Goal: Ask a question: Seek information or help from site administrators or community

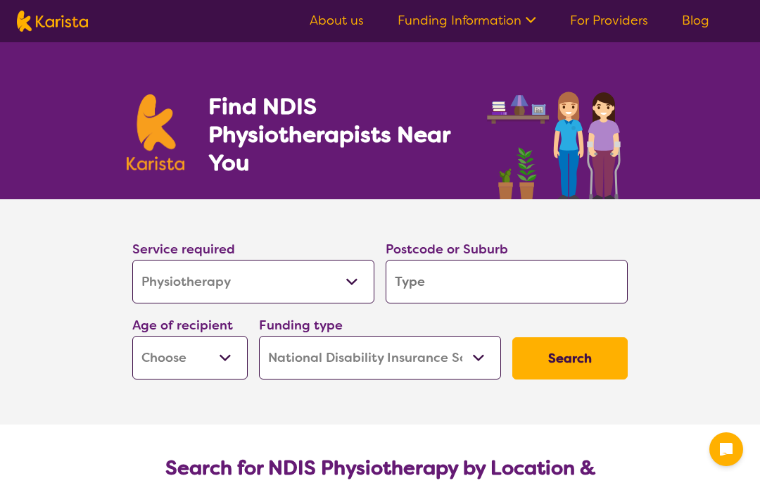
select select "Physiotherapy"
select select "NDIS"
select select "Physiotherapy"
select select "NDIS"
click at [478, 277] on input "search" at bounding box center [507, 282] width 242 height 44
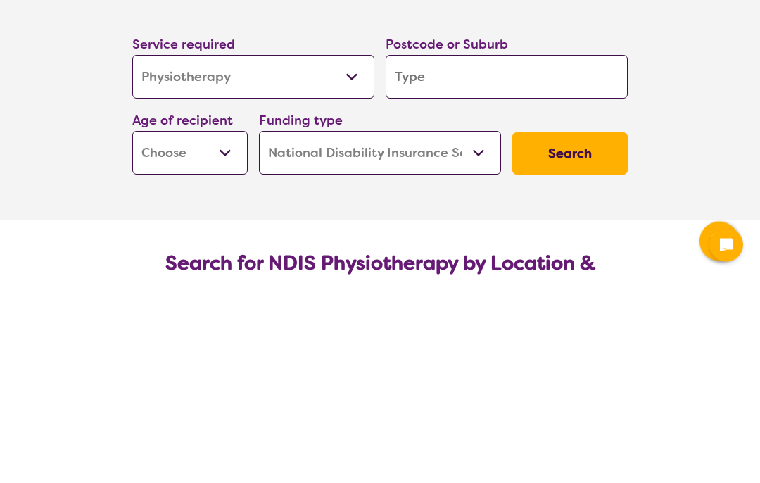
type input "2"
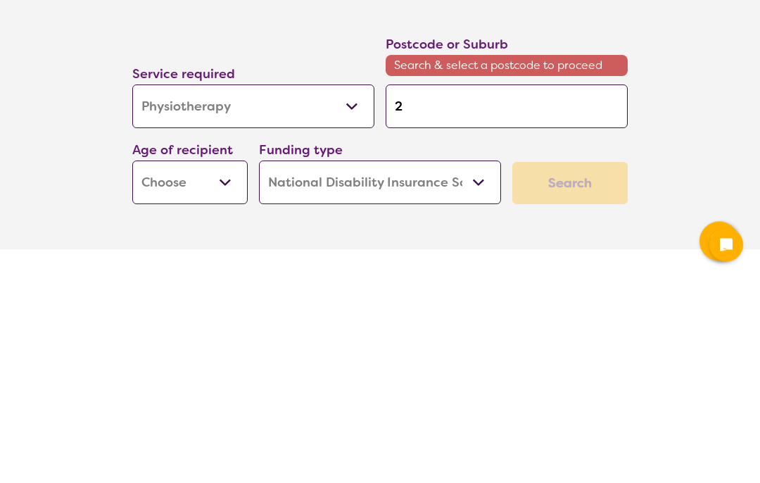
type input "20"
type input "203"
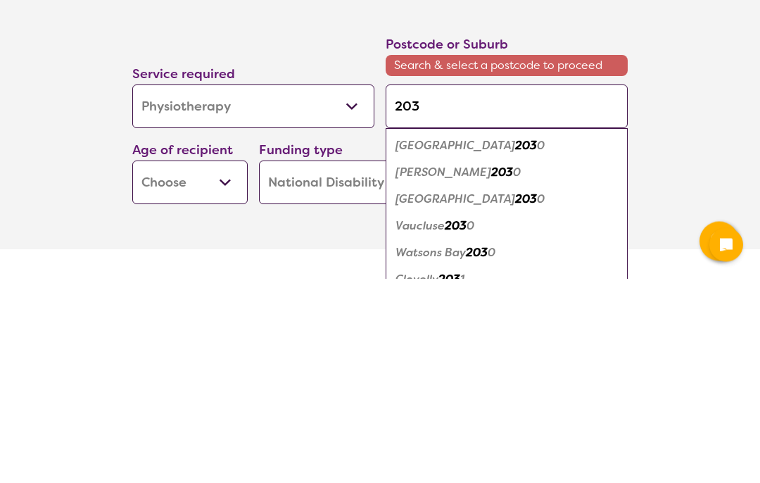
type input "2035"
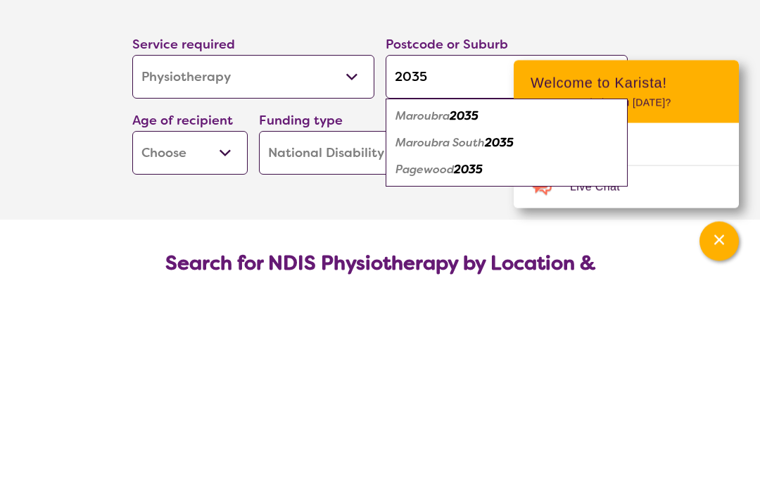
type input "2035"
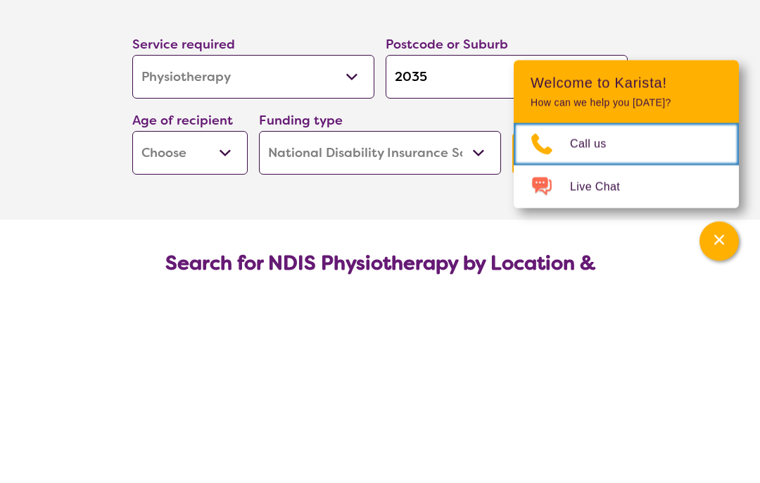
scroll to position [205, 0]
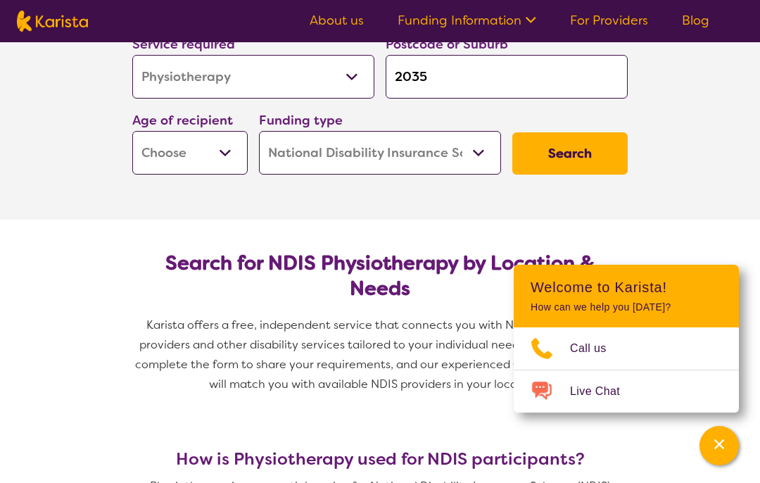
click at [235, 133] on select "Early Childhood - 0 to 9 Child - 10 to 11 Adolescent - 12 to 17 Adult - 18 to 6…" at bounding box center [189, 153] width 115 height 44
select select "AD"
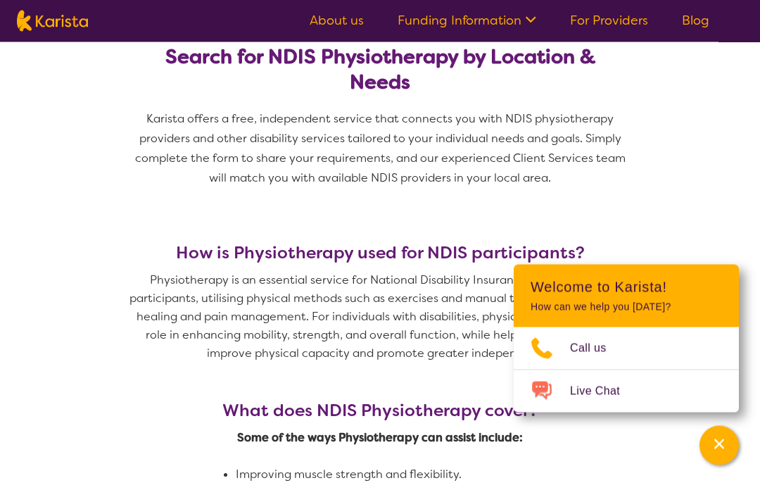
scroll to position [412, 0]
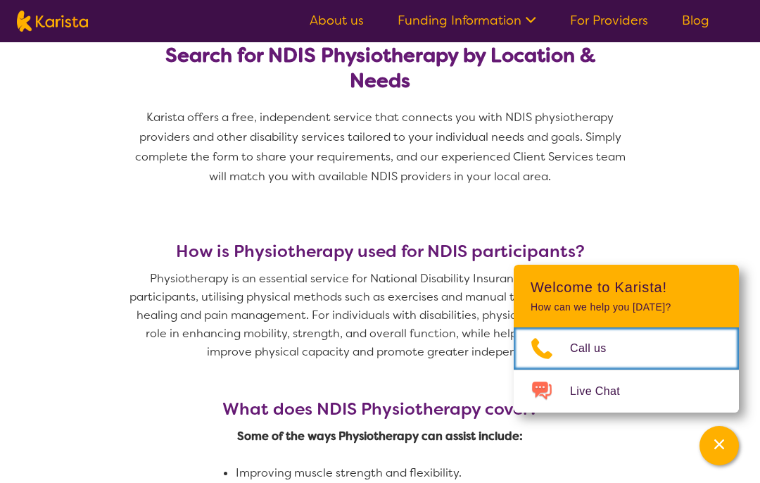
click at [584, 359] on span "Call us" at bounding box center [596, 348] width 53 height 21
click at [716, 449] on icon "Channel Menu" at bounding box center [719, 444] width 10 height 10
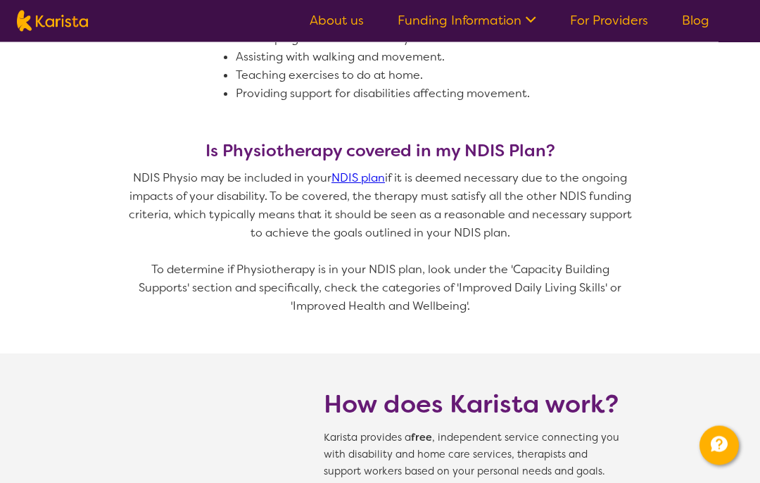
scroll to position [954, 0]
